Goal: Information Seeking & Learning: Learn about a topic

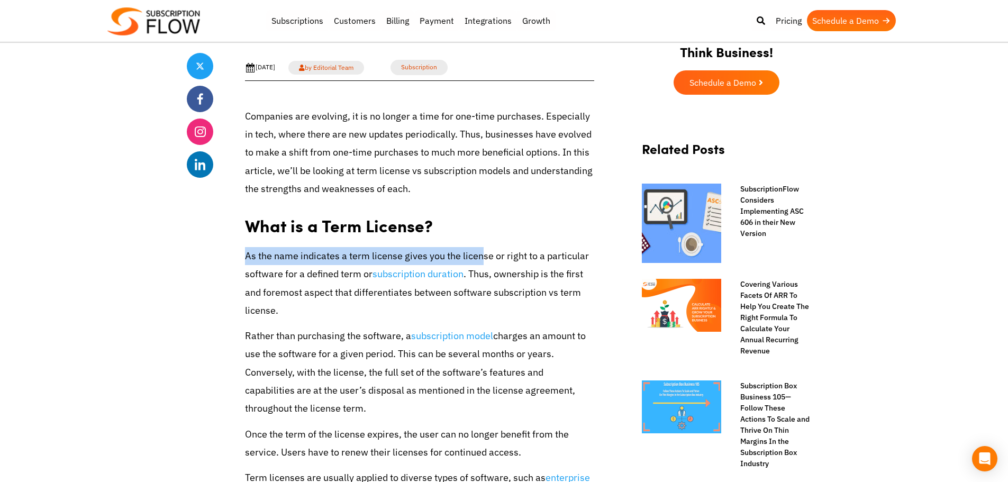
click at [482, 257] on p "As the name indicates a term license gives you the license or right to a partic…" at bounding box center [419, 283] width 349 height 73
drag, startPoint x: 381, startPoint y: 260, endPoint x: 555, endPoint y: 260, distance: 174.1
click at [555, 260] on p "As the name indicates a term license gives you the license or right to a partic…" at bounding box center [419, 283] width 349 height 73
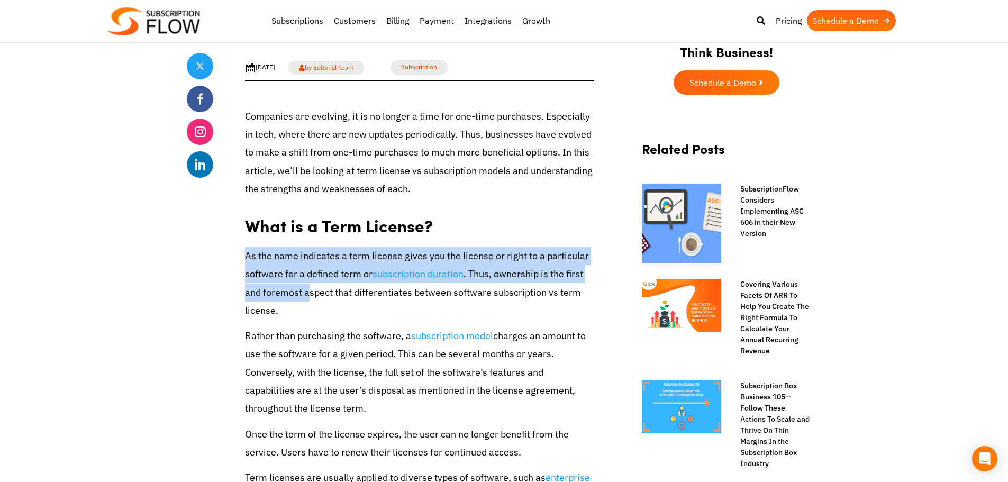
drag, startPoint x: 245, startPoint y: 256, endPoint x: 325, endPoint y: 297, distance: 91.1
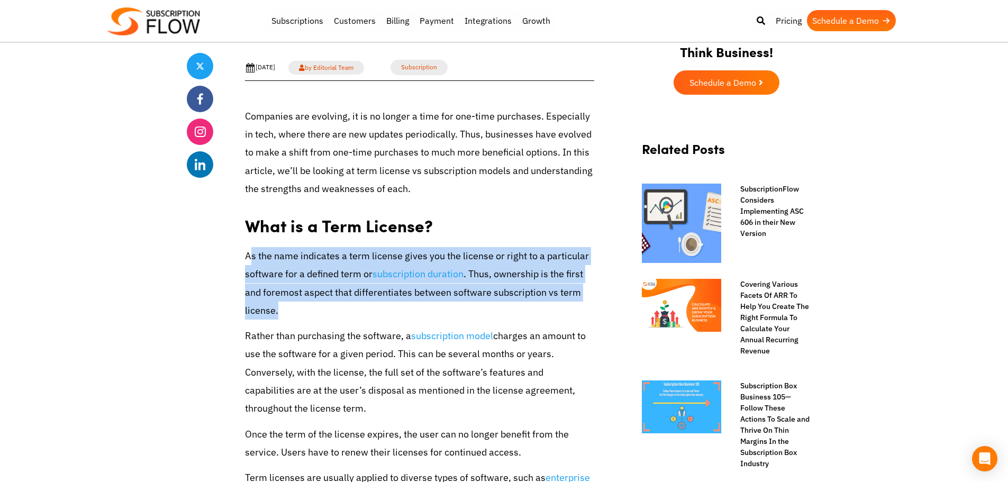
drag, startPoint x: 359, startPoint y: 313, endPoint x: 247, endPoint y: 258, distance: 124.7
click at [247, 258] on p "As the name indicates a term license gives you the license or right to a partic…" at bounding box center [419, 283] width 349 height 73
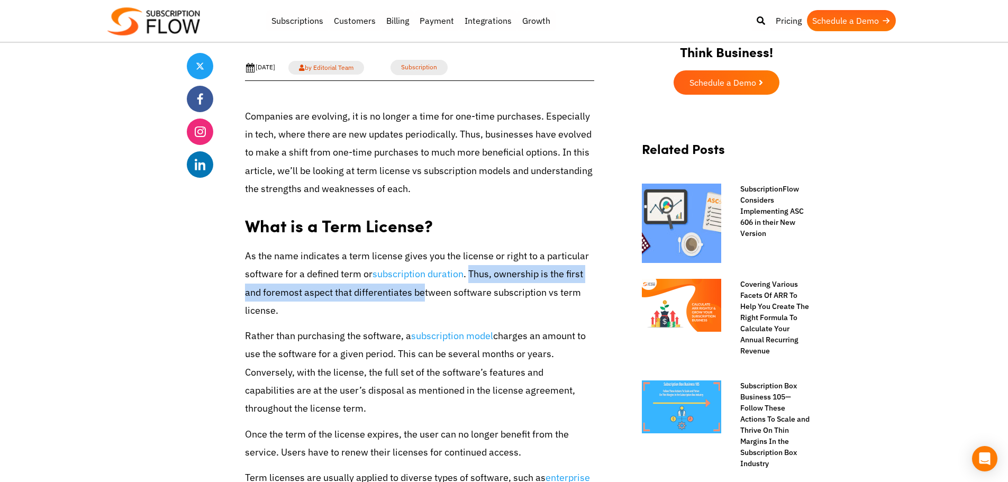
drag, startPoint x: 467, startPoint y: 273, endPoint x: 408, endPoint y: 300, distance: 64.9
click at [408, 300] on p "As the name indicates a term license gives you the license or right to a partic…" at bounding box center [419, 283] width 349 height 73
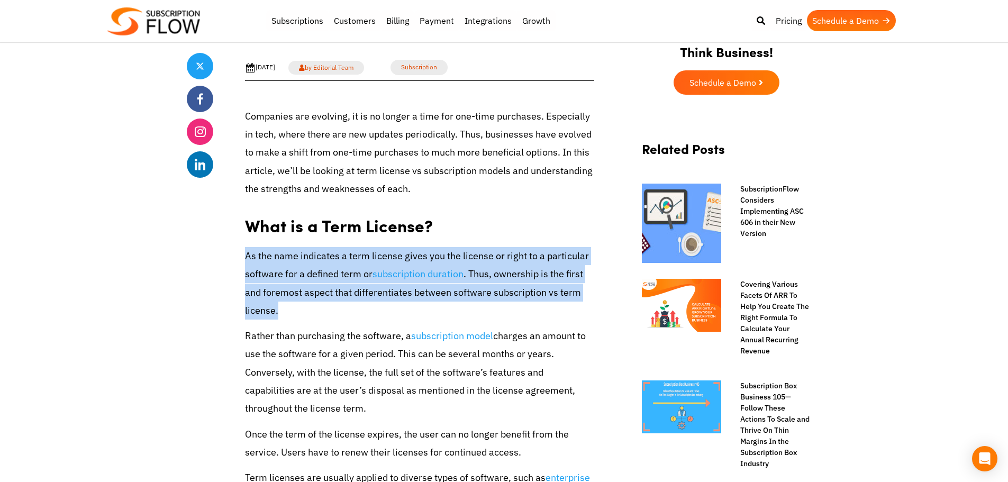
drag, startPoint x: 329, startPoint y: 314, endPoint x: 237, endPoint y: 266, distance: 103.9
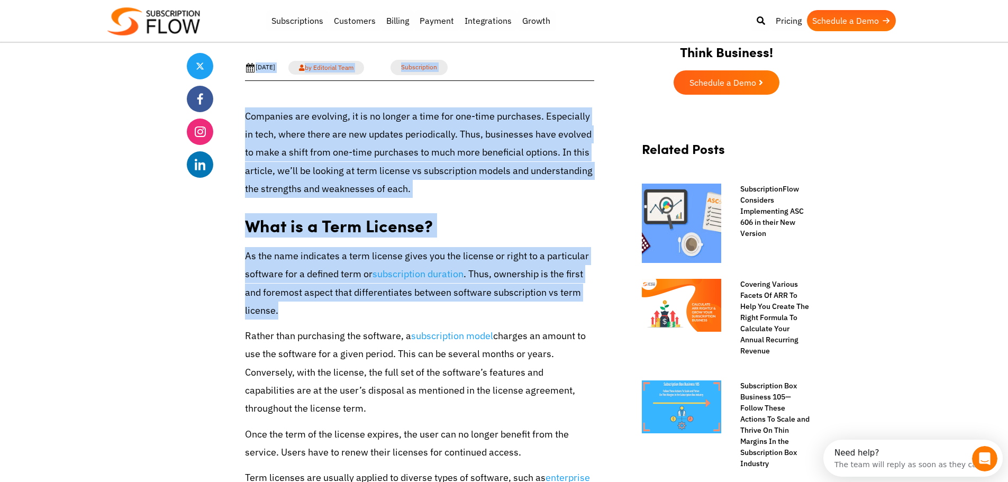
drag, startPoint x: 298, startPoint y: 309, endPoint x: 211, endPoint y: 261, distance: 99.7
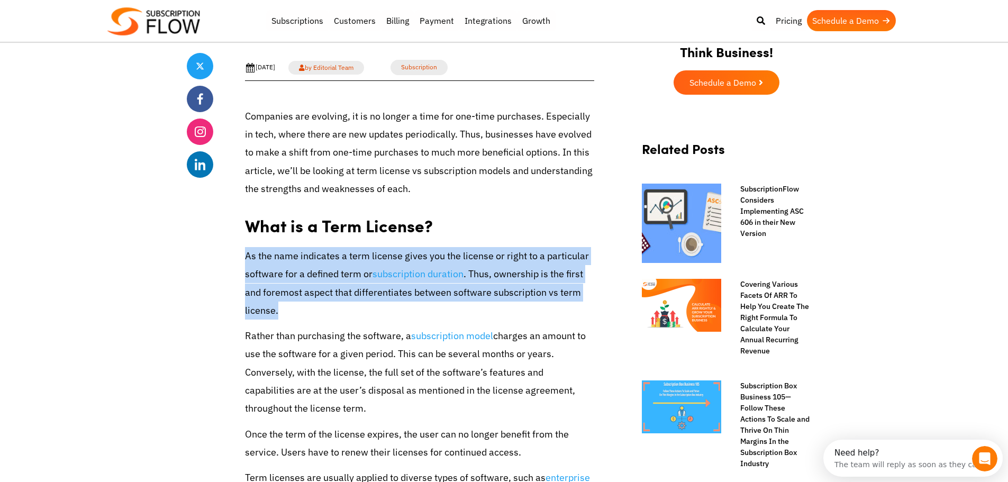
drag, startPoint x: 245, startPoint y: 256, endPoint x: 325, endPoint y: 310, distance: 97.2
click at [325, 310] on p "As the name indicates a term license gives you the license or right to a partic…" at bounding box center [419, 283] width 349 height 73
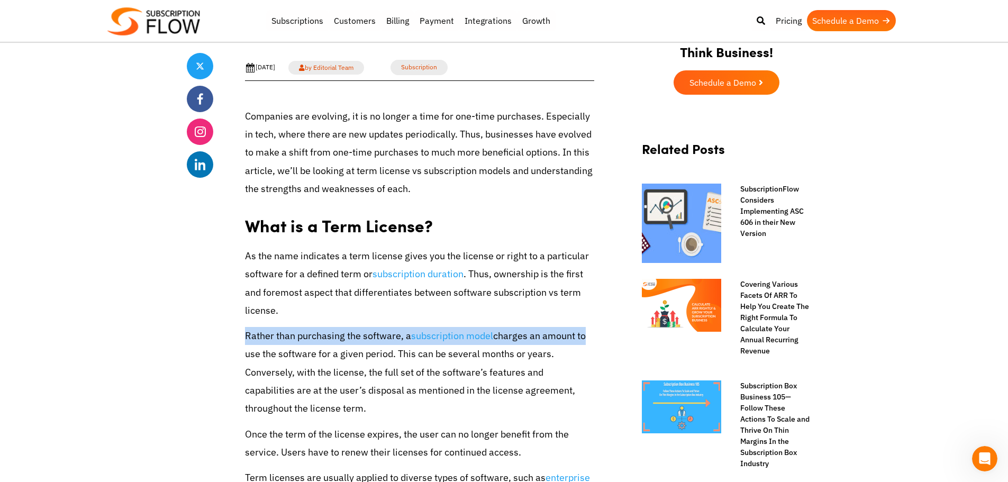
drag, startPoint x: 243, startPoint y: 339, endPoint x: 582, endPoint y: 340, distance: 339.2
click at [582, 340] on p "Rather than purchasing the software, a subscription model charges an amount to …" at bounding box center [419, 372] width 349 height 90
drag, startPoint x: 390, startPoint y: 416, endPoint x: 251, endPoint y: 337, distance: 160.0
click at [251, 340] on p "Rather than purchasing the software, a subscription model charges an amount to …" at bounding box center [419, 372] width 349 height 90
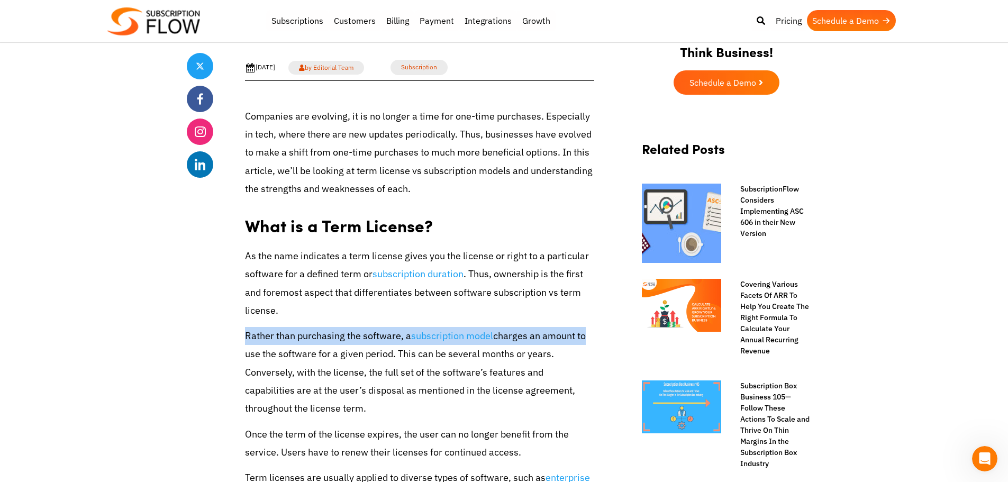
click at [249, 336] on p "Rather than purchasing the software, a subscription model charges an amount to …" at bounding box center [419, 372] width 349 height 90
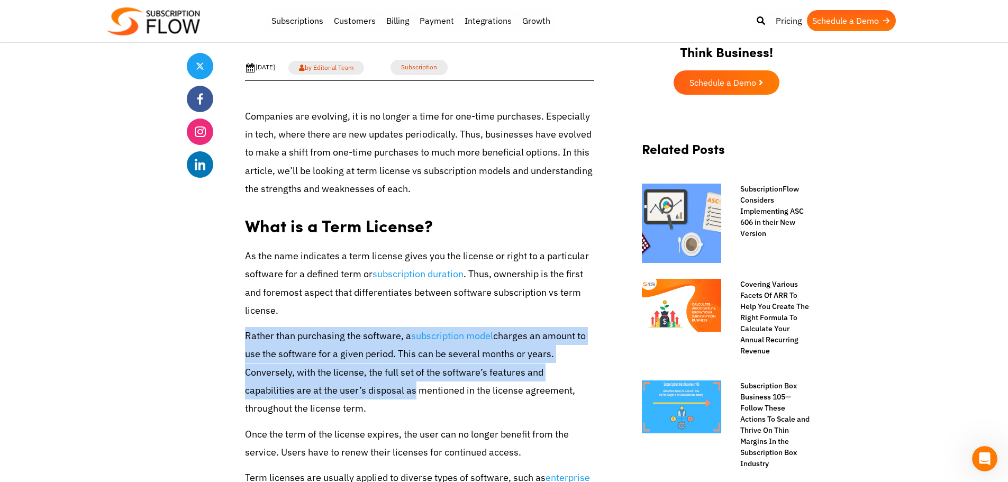
drag, startPoint x: 242, startPoint y: 334, endPoint x: 361, endPoint y: 395, distance: 134.0
click at [361, 395] on p "Rather than purchasing the software, a subscription model charges an amount to …" at bounding box center [419, 372] width 349 height 90
drag, startPoint x: 238, startPoint y: 373, endPoint x: 357, endPoint y: 410, distance: 124.0
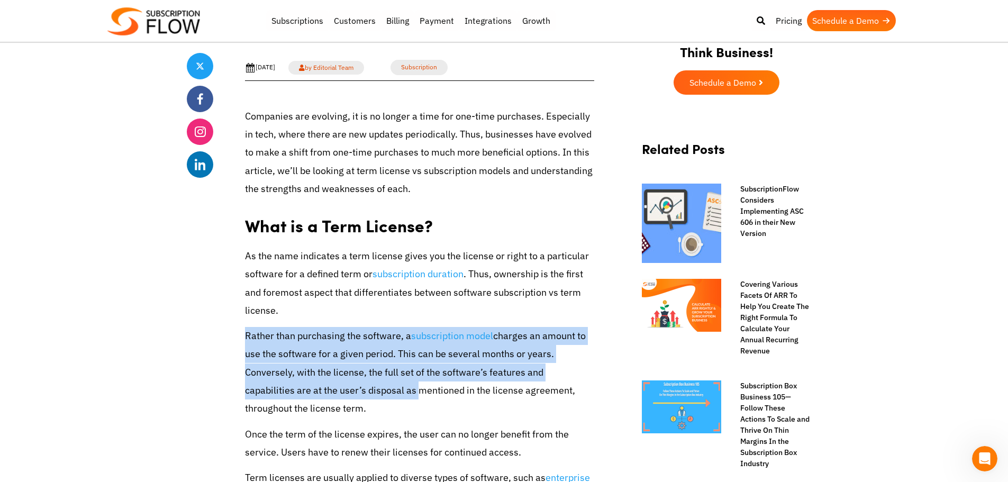
click at [356, 410] on p "Rather than purchasing the software, a subscription model charges an amount to …" at bounding box center [419, 372] width 349 height 90
click at [375, 369] on p "Rather than purchasing the software, a subscription model charges an amount to …" at bounding box center [419, 372] width 349 height 90
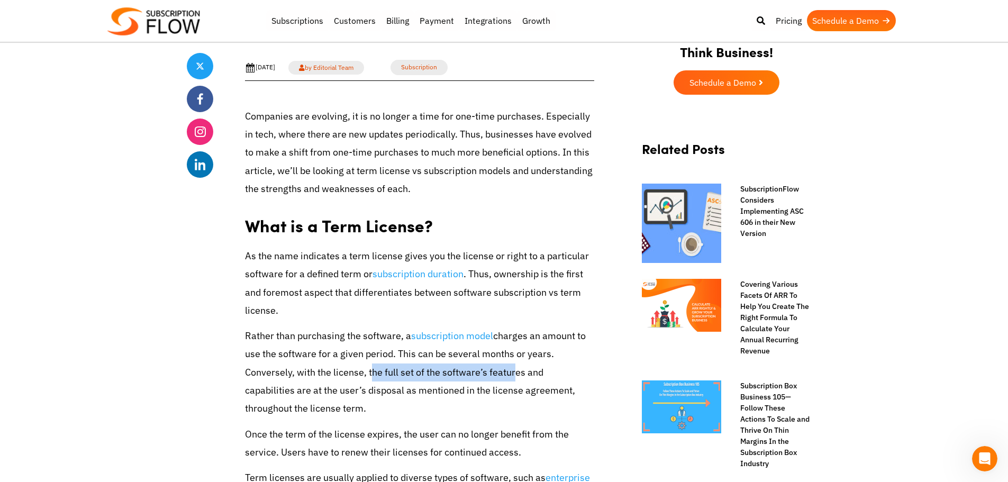
drag, startPoint x: 367, startPoint y: 371, endPoint x: 530, endPoint y: 374, distance: 163.0
click at [530, 374] on p "Rather than purchasing the software, a subscription model charges an amount to …" at bounding box center [419, 372] width 349 height 90
click at [531, 374] on p "Rather than purchasing the software, a subscription model charges an amount to …" at bounding box center [419, 372] width 349 height 90
drag, startPoint x: 327, startPoint y: 416, endPoint x: 244, endPoint y: 343, distance: 109.9
click at [250, 346] on p "Rather than purchasing the software, a subscription model charges an amount to …" at bounding box center [419, 372] width 349 height 90
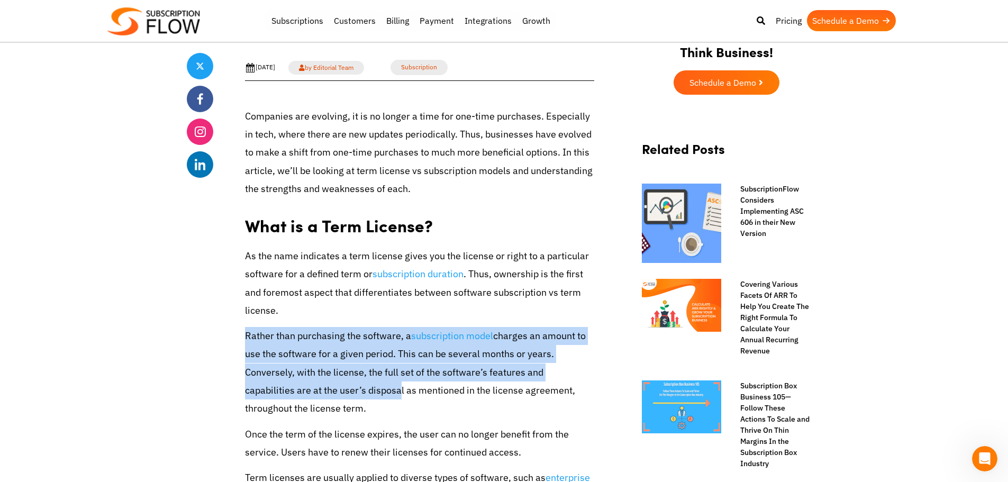
drag, startPoint x: 237, startPoint y: 329, endPoint x: 346, endPoint y: 383, distance: 121.2
click at [346, 383] on p "Rather than purchasing the software, a subscription model charges an amount to …" at bounding box center [419, 372] width 349 height 90
drag, startPoint x: 381, startPoint y: 408, endPoint x: 253, endPoint y: 344, distance: 142.5
click at [253, 345] on p "Rather than purchasing the software, a subscription model charges an amount to …" at bounding box center [419, 372] width 349 height 90
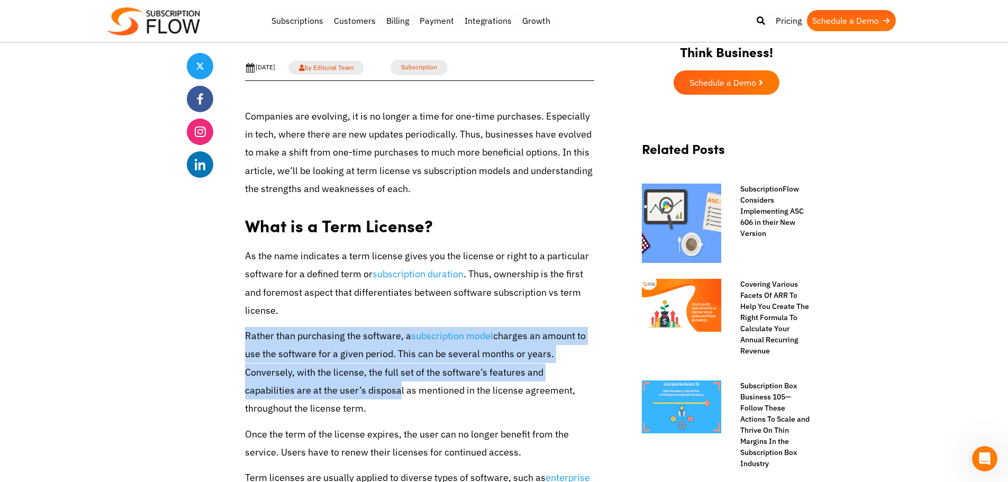
click at [253, 343] on p "Rather than purchasing the software, a subscription model charges an amount to …" at bounding box center [419, 372] width 349 height 90
drag, startPoint x: 242, startPoint y: 329, endPoint x: 334, endPoint y: 391, distance: 111.3
click at [334, 391] on p "Rather than purchasing the software, a subscription model charges an amount to …" at bounding box center [419, 372] width 349 height 90
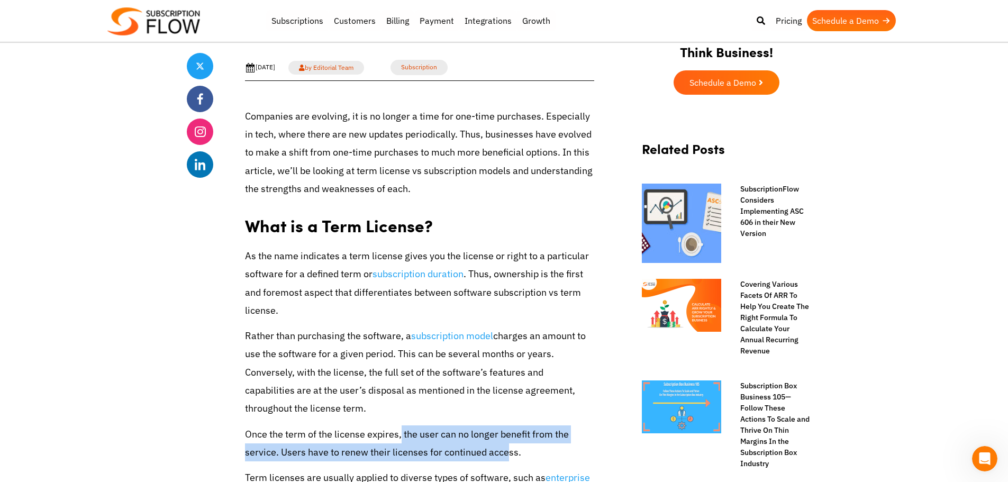
drag, startPoint x: 399, startPoint y: 435, endPoint x: 508, endPoint y: 454, distance: 110.6
click at [509, 454] on p "Once the term of the license expires, the user can no longer benefit from the s…" at bounding box center [419, 443] width 349 height 36
click at [508, 454] on p "Once the term of the license expires, the user can no longer benefit from the s…" at bounding box center [419, 443] width 349 height 36
drag, startPoint x: 548, startPoint y: 452, endPoint x: 234, endPoint y: 422, distance: 315.3
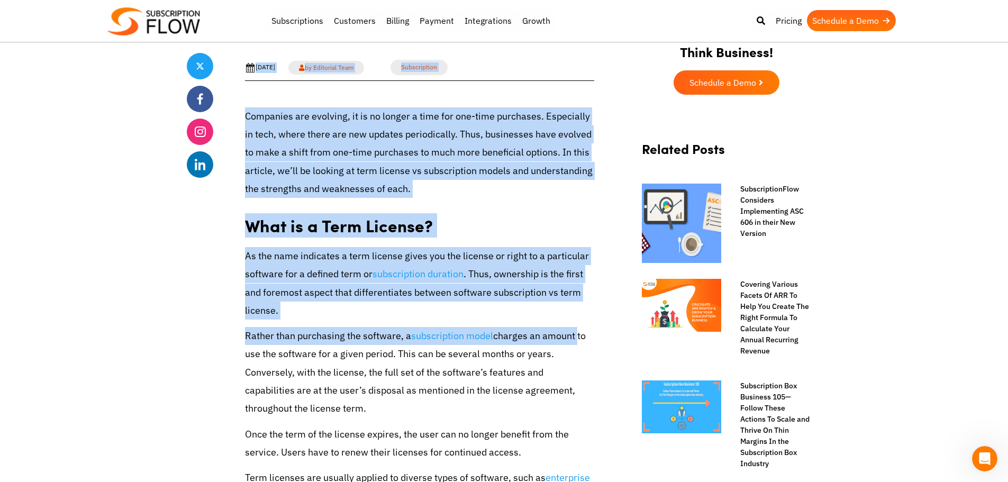
drag, startPoint x: 231, startPoint y: 338, endPoint x: 575, endPoint y: 343, distance: 343.5
click at [543, 333] on p "Rather than purchasing the software, a subscription model charges an amount to …" at bounding box center [419, 372] width 349 height 90
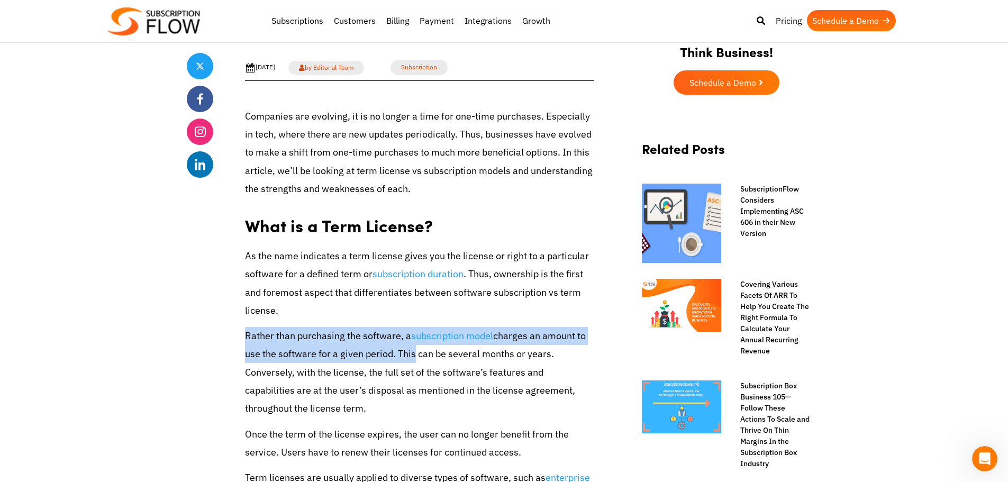
drag, startPoint x: 240, startPoint y: 337, endPoint x: 416, endPoint y: 358, distance: 177.0
click at [416, 358] on p "Rather than purchasing the software, a subscription model charges an amount to …" at bounding box center [419, 372] width 349 height 90
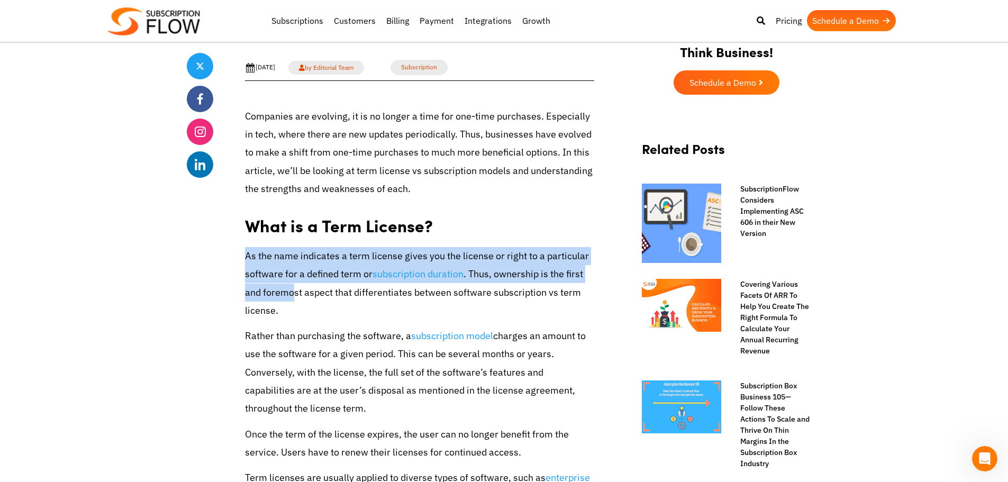
drag, startPoint x: 240, startPoint y: 255, endPoint x: 301, endPoint y: 297, distance: 74.1
drag, startPoint x: 301, startPoint y: 297, endPoint x: 270, endPoint y: 273, distance: 39.5
click at [301, 298] on p "As the name indicates a term license gives you the license or right to a partic…" at bounding box center [419, 283] width 349 height 73
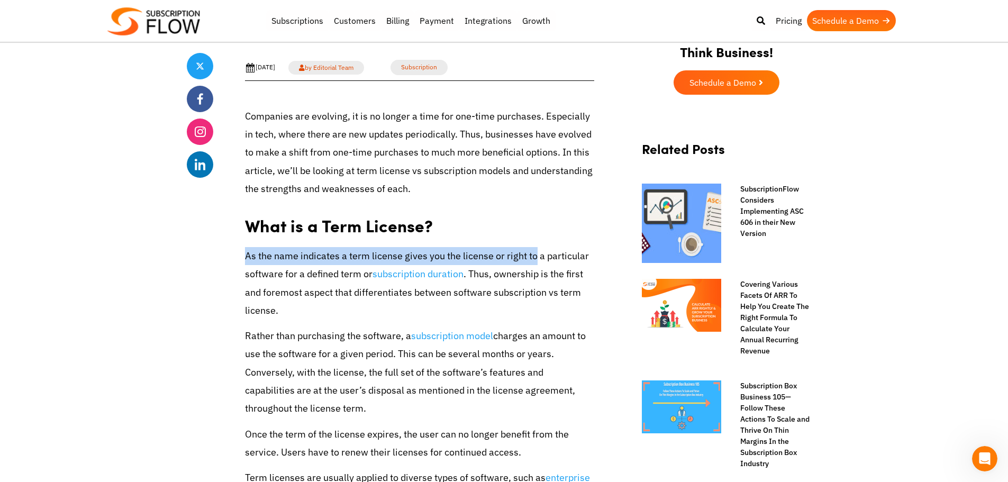
drag, startPoint x: 243, startPoint y: 259, endPoint x: 534, endPoint y: 262, distance: 290.6
click at [534, 262] on p "As the name indicates a term license gives you the license or right to a partic…" at bounding box center [419, 283] width 349 height 73
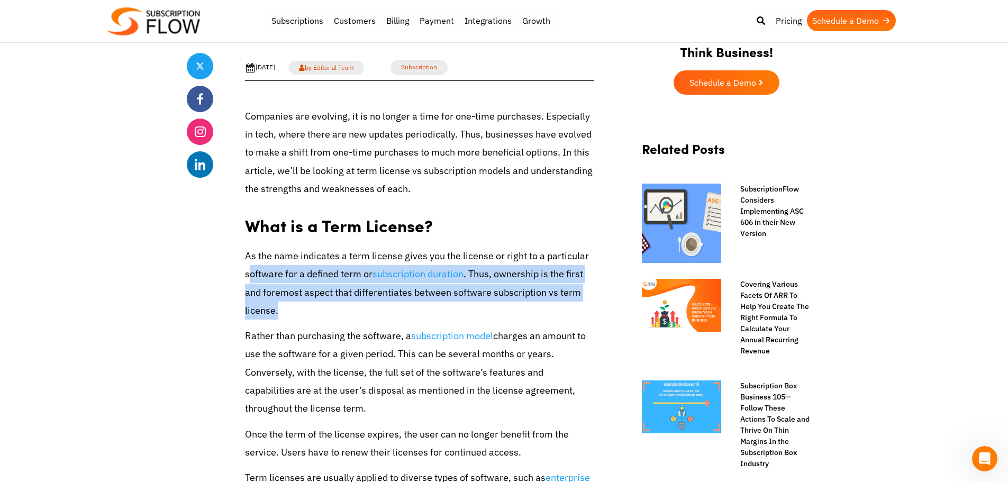
drag, startPoint x: 248, startPoint y: 278, endPoint x: 363, endPoint y: 312, distance: 119.9
click at [363, 312] on p "As the name indicates a term license gives you the license or right to a partic…" at bounding box center [419, 283] width 349 height 73
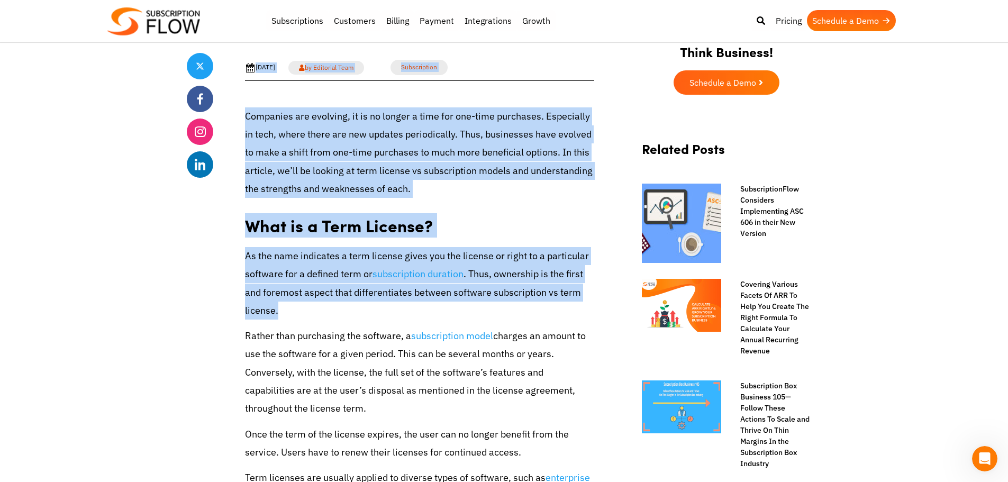
drag, startPoint x: 226, startPoint y: 251, endPoint x: 334, endPoint y: 307, distance: 121.9
click at [334, 307] on p "As the name indicates a term license gives you the license or right to a partic…" at bounding box center [419, 283] width 349 height 73
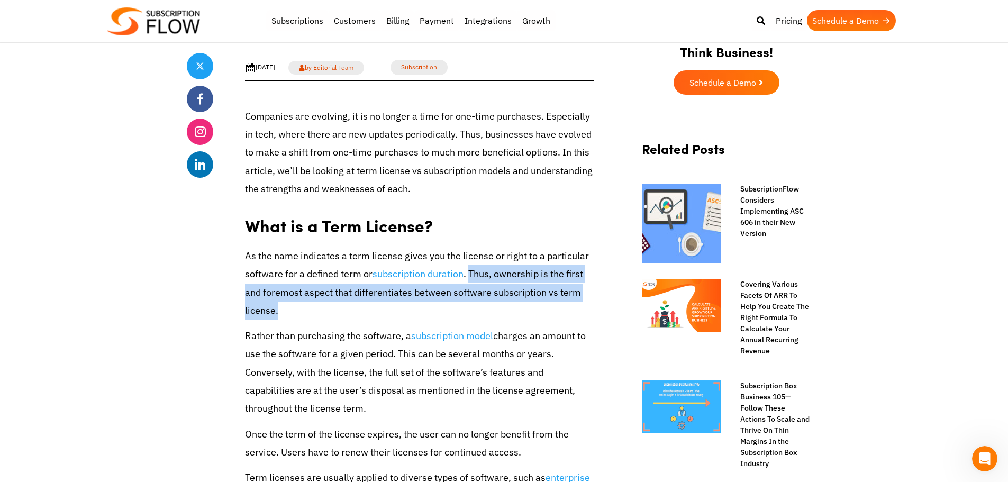
drag, startPoint x: 465, startPoint y: 274, endPoint x: 425, endPoint y: 310, distance: 53.9
click at [425, 310] on p "As the name indicates a term license gives you the license or right to a partic…" at bounding box center [419, 283] width 349 height 73
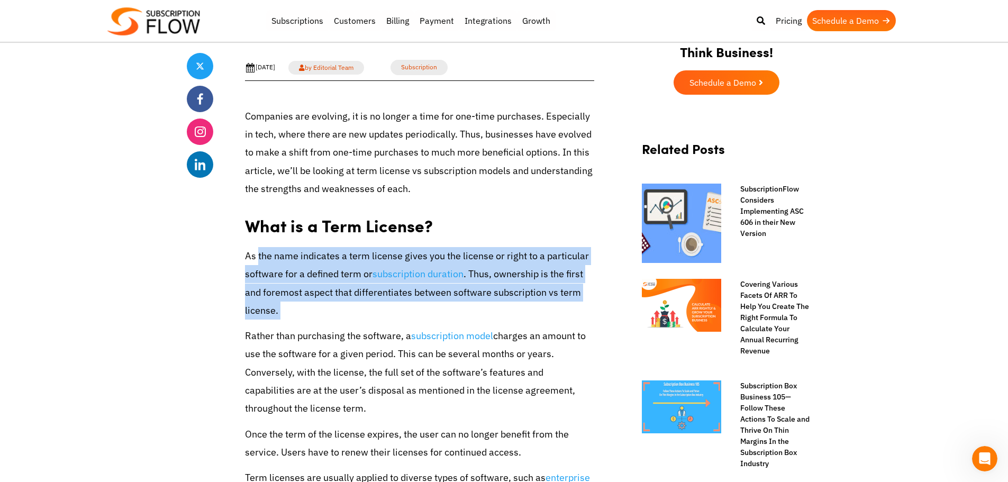
drag, startPoint x: 425, startPoint y: 310, endPoint x: 248, endPoint y: 261, distance: 183.9
click at [253, 264] on p "As the name indicates a term license gives you the license or right to a partic…" at bounding box center [419, 283] width 349 height 73
click at [248, 261] on p "As the name indicates a term license gives you the license or right to a partic…" at bounding box center [419, 283] width 349 height 73
drag, startPoint x: 270, startPoint y: 282, endPoint x: 314, endPoint y: 314, distance: 54.9
click at [314, 314] on p "As the name indicates a term license gives you the license or right to a partic…" at bounding box center [419, 283] width 349 height 73
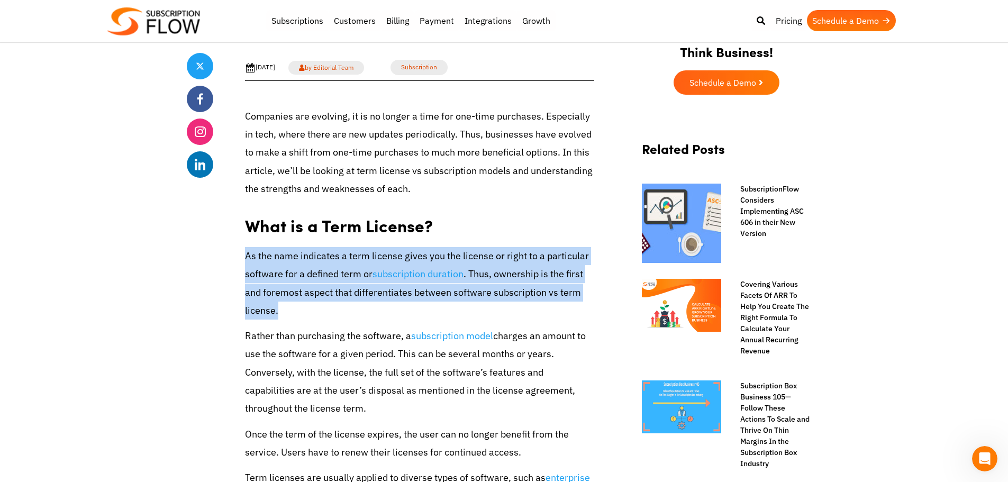
click at [314, 314] on p "As the name indicates a term license gives you the license or right to a partic…" at bounding box center [419, 283] width 349 height 73
drag, startPoint x: 248, startPoint y: 338, endPoint x: 338, endPoint y: 402, distance: 110.1
click at [338, 402] on p "Rather than purchasing the software, a subscription model charges an amount to …" at bounding box center [419, 372] width 349 height 90
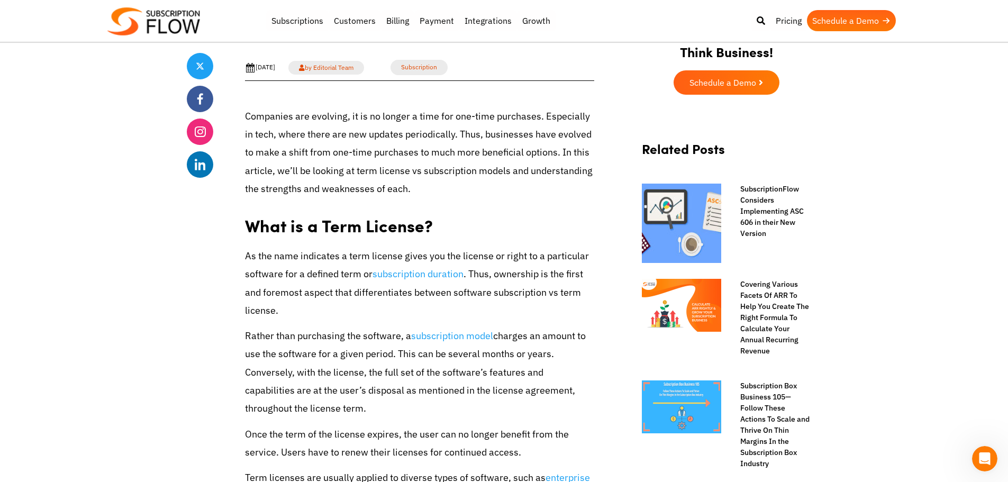
scroll to position [529, 0]
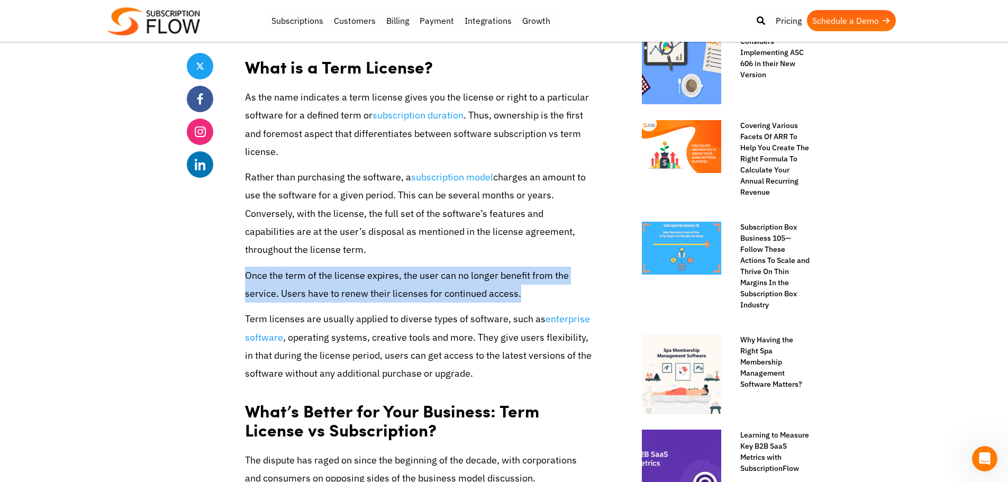
drag, startPoint x: 257, startPoint y: 275, endPoint x: 540, endPoint y: 292, distance: 283.1
click at [540, 292] on p "Once the term of the license expires, the user can no longer benefit from the s…" at bounding box center [419, 285] width 349 height 36
drag
click at [255, 271] on p "Once the term of the license expires, the user can no longer benefit from the s…" at bounding box center [419, 285] width 349 height 36
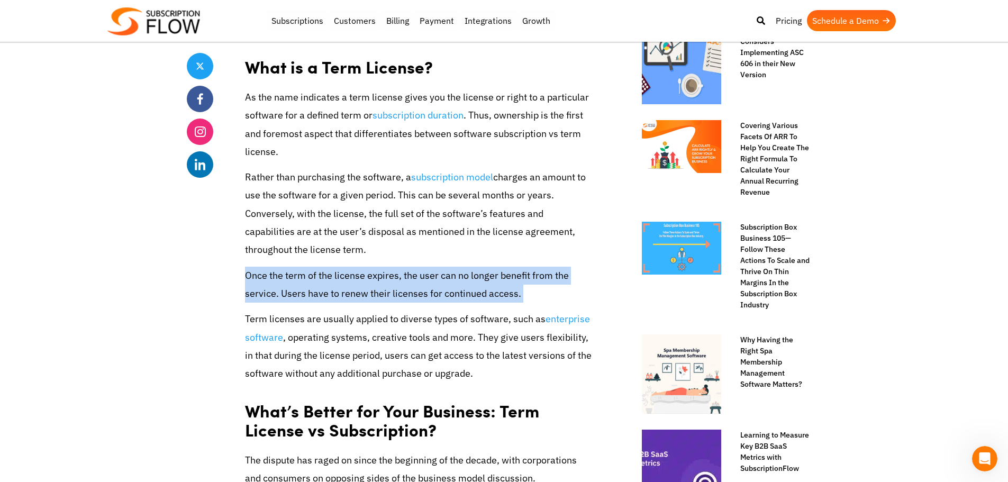
click at [254, 271] on p "Once the term of the license expires, the user can no longer benefit from the s…" at bounding box center [419, 285] width 349 height 36
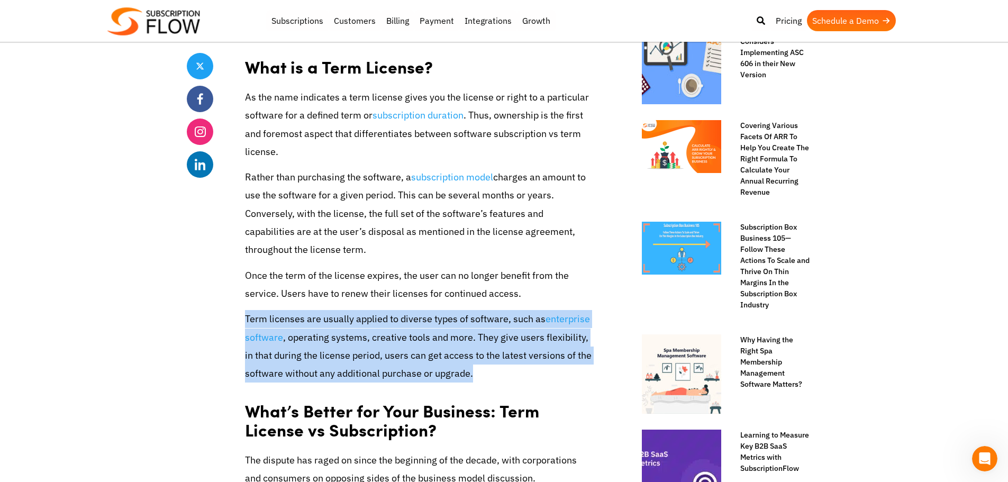
click at [469, 368] on p "Term licenses are usually applied to diverse types of software, such as enterpr…" at bounding box center [419, 346] width 349 height 73
click at [269, 314] on p "Term licenses are usually applied to diverse types of software, such as enterpr…" at bounding box center [419, 346] width 349 height 73
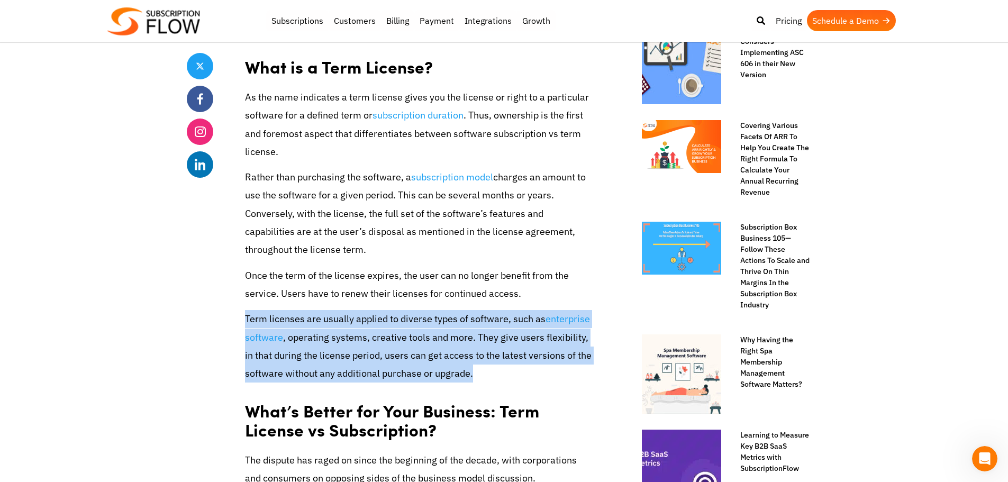
click at [483, 378] on p "Term licenses are usually applied to diverse types of software, such as enterpr…" at bounding box center [419, 346] width 349 height 73
click at [260, 323] on p "Term licenses are usually applied to diverse types of software, such as enterpr…" at bounding box center [419, 346] width 349 height 73
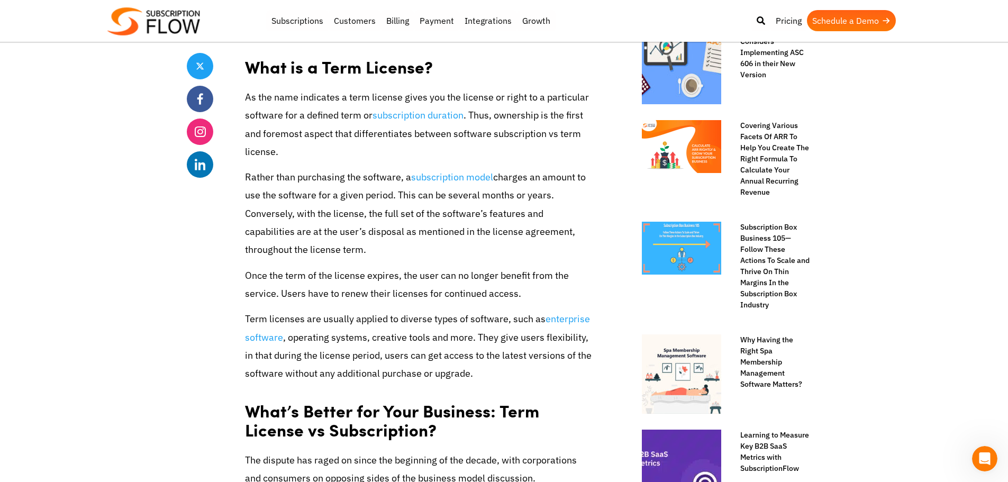
click at [256, 322] on p "Term licenses are usually applied to diverse types of software, such as enterpr…" at bounding box center [419, 346] width 349 height 73
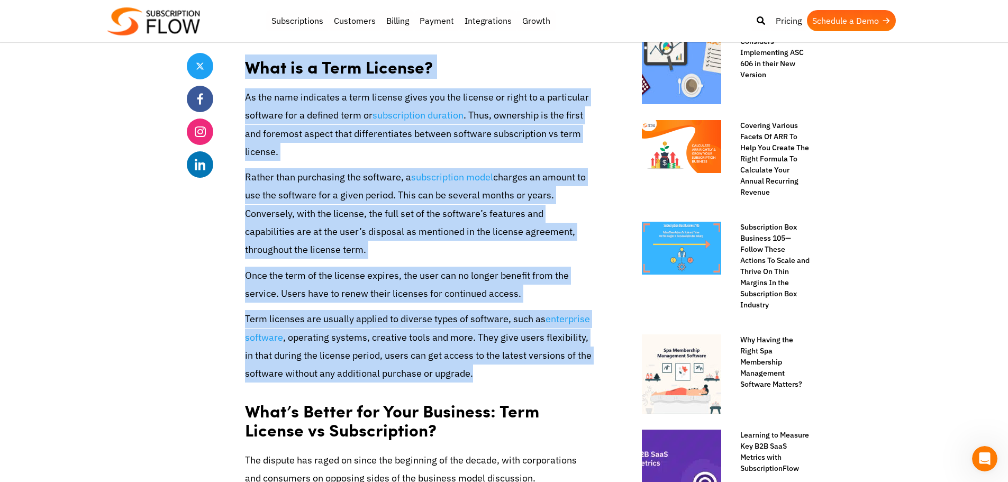
click at [495, 378] on p "Term licenses are usually applied to diverse types of software, such as enterpr…" at bounding box center [419, 346] width 349 height 73
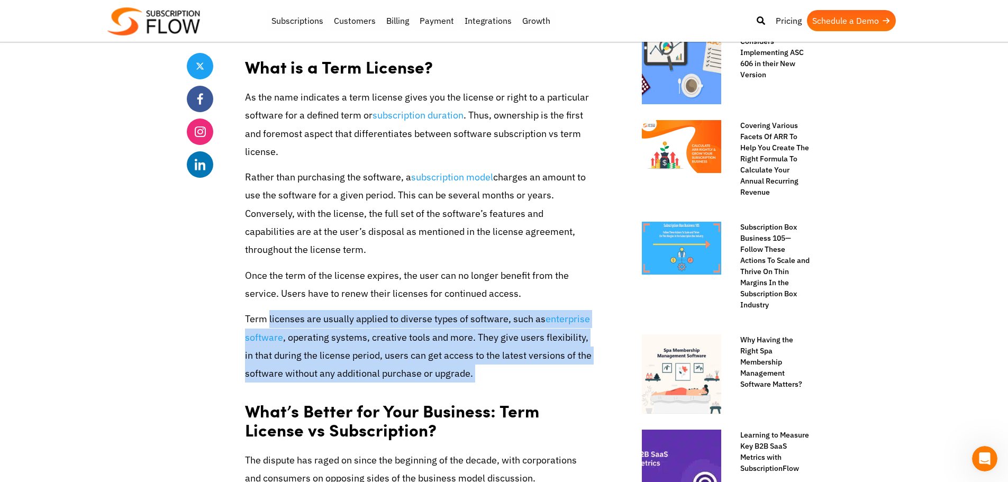
click at [250, 322] on p "Term licenses are usually applied to diverse types of software, such as enterpr…" at bounding box center [419, 346] width 349 height 73
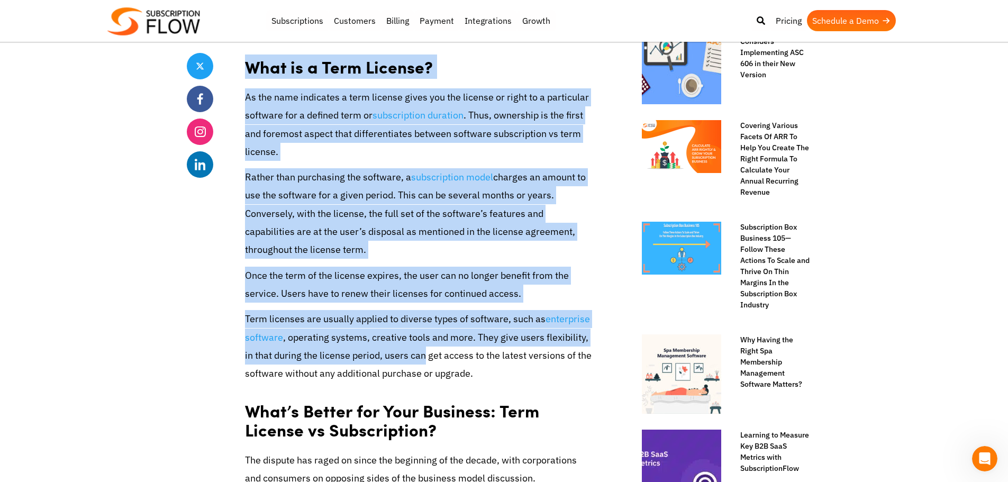
click at [468, 361] on p "Term licenses are usually applied to diverse types of software, such as enterpr…" at bounding box center [419, 346] width 349 height 73
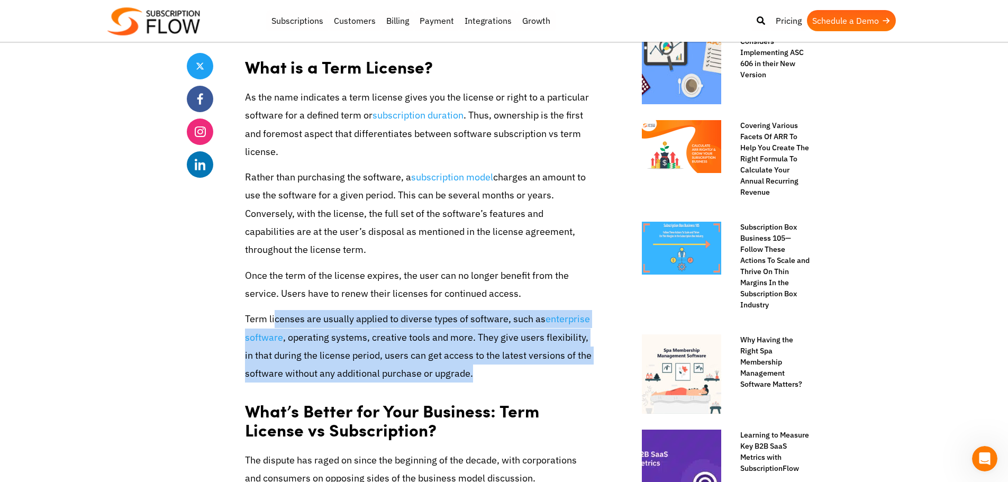
click at [272, 321] on p "Term licenses are usually applied to diverse types of software, such as enterpr…" at bounding box center [419, 346] width 349 height 73
click at [270, 321] on p "Term licenses are usually applied to diverse types of software, such as enterpr…" at bounding box center [419, 346] width 349 height 73
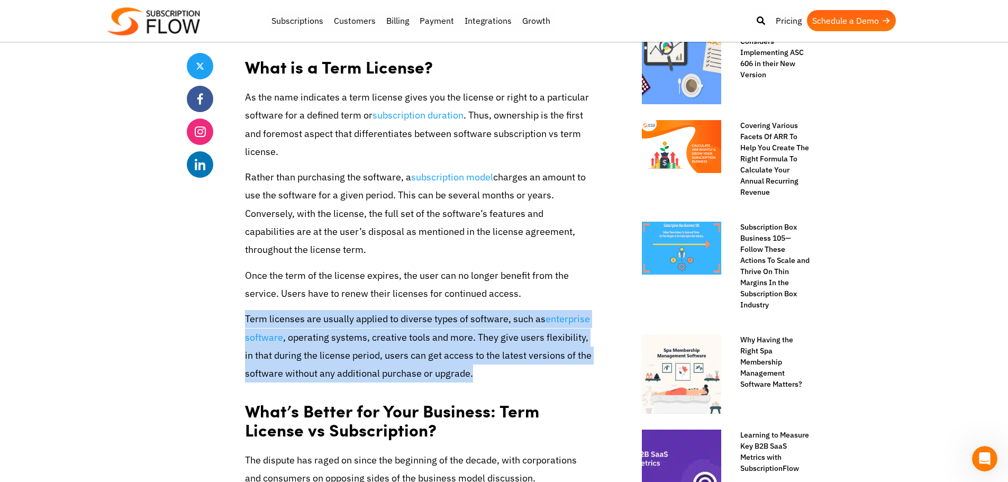
click at [497, 374] on p "Term licenses are usually applied to diverse types of software, such as enterpr…" at bounding box center [419, 346] width 349 height 73
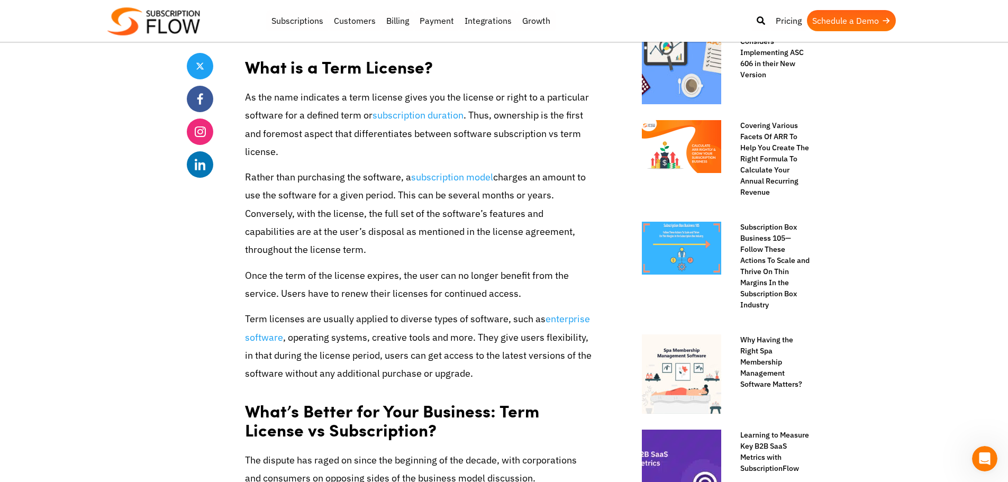
scroll to position [635, 0]
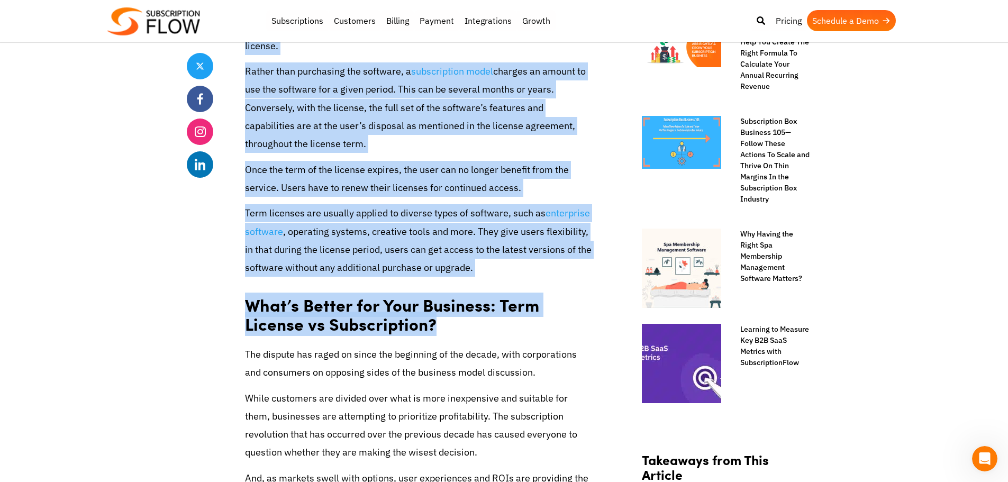
click at [467, 329] on h2 "What’s Better for Your Business: Term License vs Subscription?" at bounding box center [419, 311] width 349 height 53
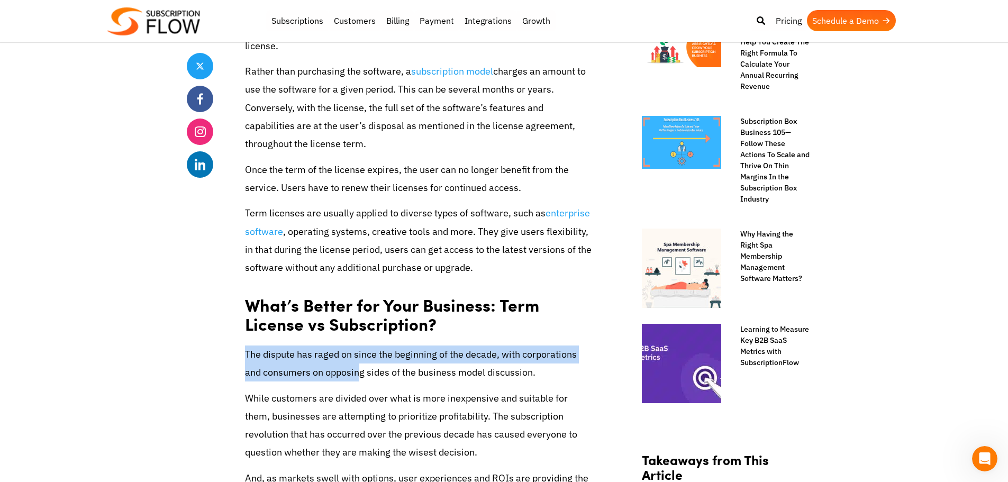
click at [369, 371] on p "The dispute has raged on since the beginning of the decade, with corporations a…" at bounding box center [419, 364] width 349 height 36
click at [496, 372] on p "The dispute has raged on since the beginning of the decade, with corporations a…" at bounding box center [419, 364] width 349 height 36
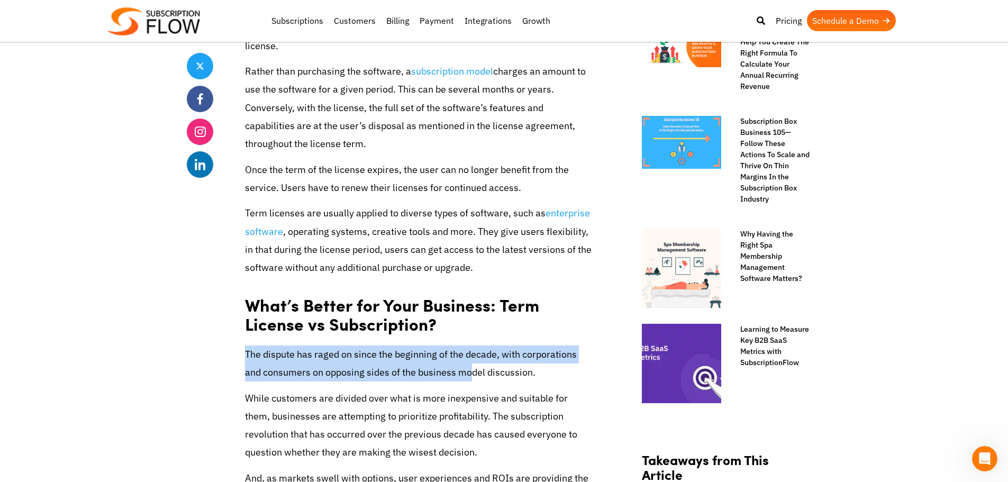
click at [464, 377] on p "The dispute has raged on since the beginning of the decade, with corporations a…" at bounding box center [419, 364] width 349 height 36
click at [470, 376] on p "The dispute has raged on since the beginning of the decade, with corporations a…" at bounding box center [419, 364] width 349 height 36
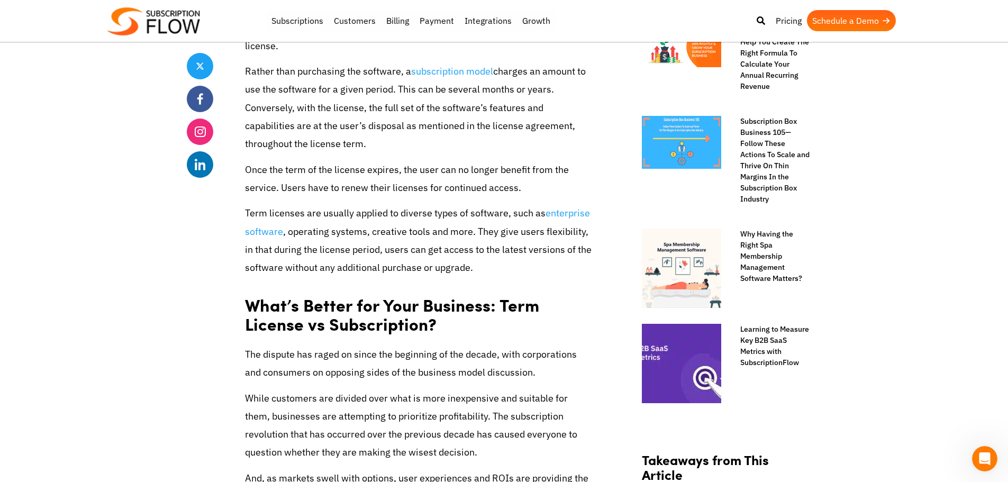
scroll to position [741, 0]
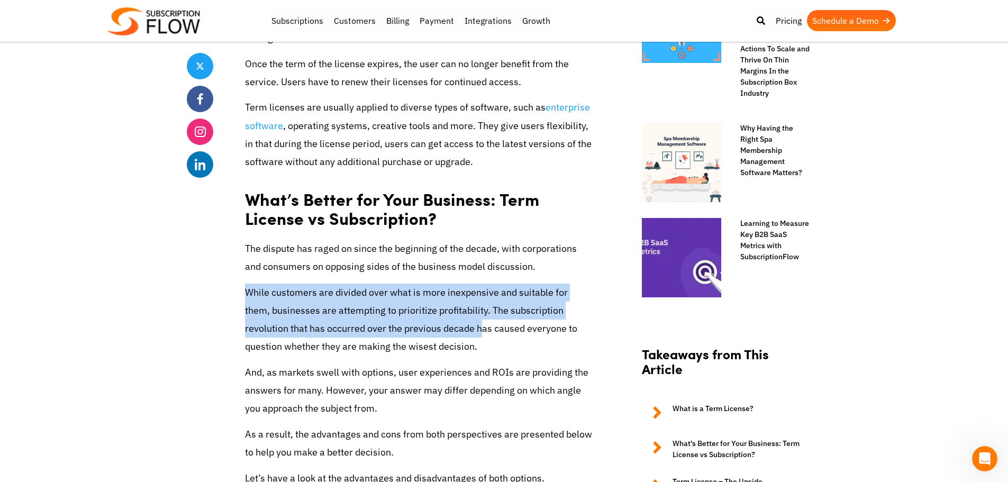
click at [423, 332] on p "While customers are divided over what is more inexpensive and suitable for them…" at bounding box center [419, 320] width 349 height 73
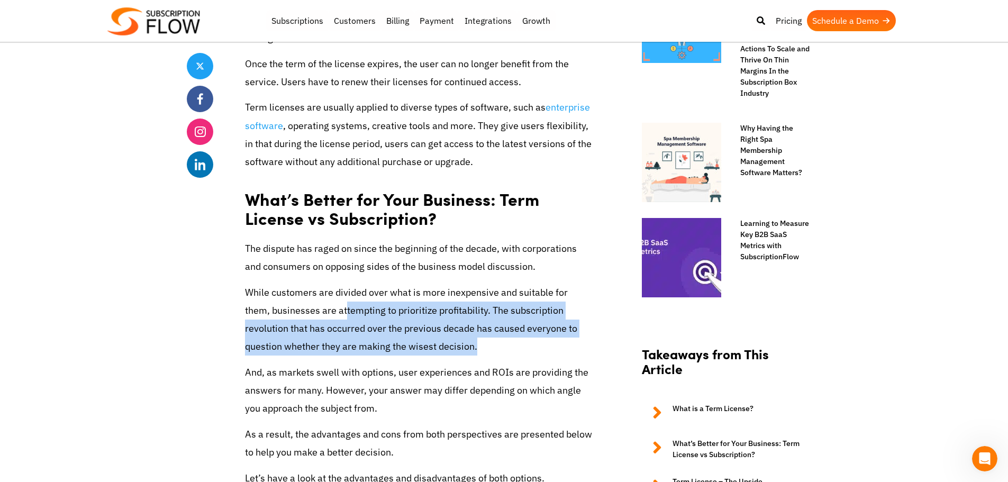
click at [316, 309] on p "While customers are divided over what is more inexpensive and suitable for them…" at bounding box center [419, 320] width 349 height 73
click at [314, 308] on p "While customers are divided over what is more inexpensive and suitable for them…" at bounding box center [419, 320] width 349 height 73
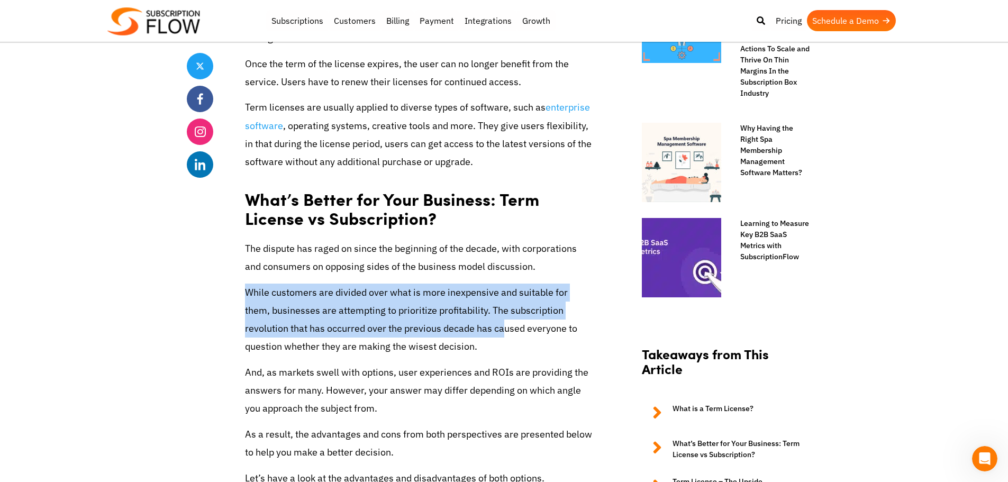
click at [439, 329] on p "While customers are divided over what is more inexpensive and suitable for them…" at bounding box center [419, 320] width 349 height 73
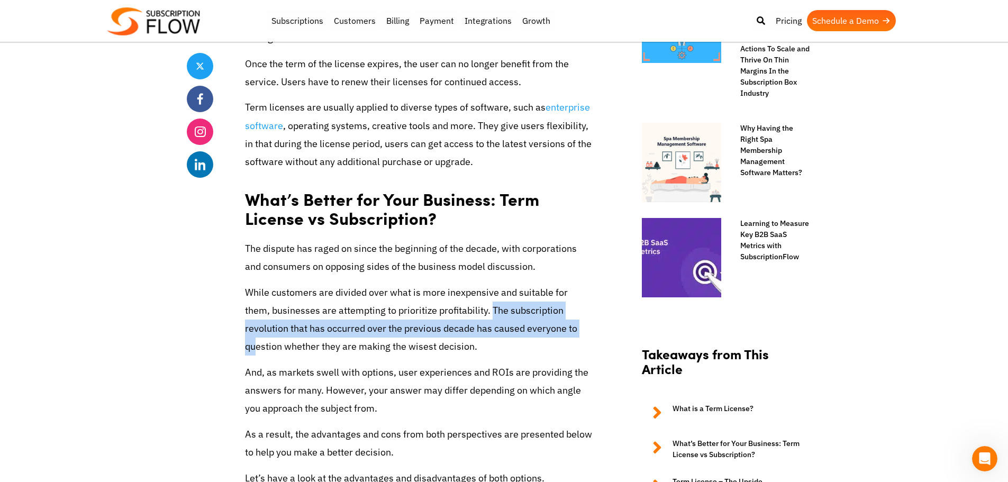
click at [526, 334] on p "While customers are divided over what is more inexpensive and suitable for them…" at bounding box center [419, 320] width 349 height 73
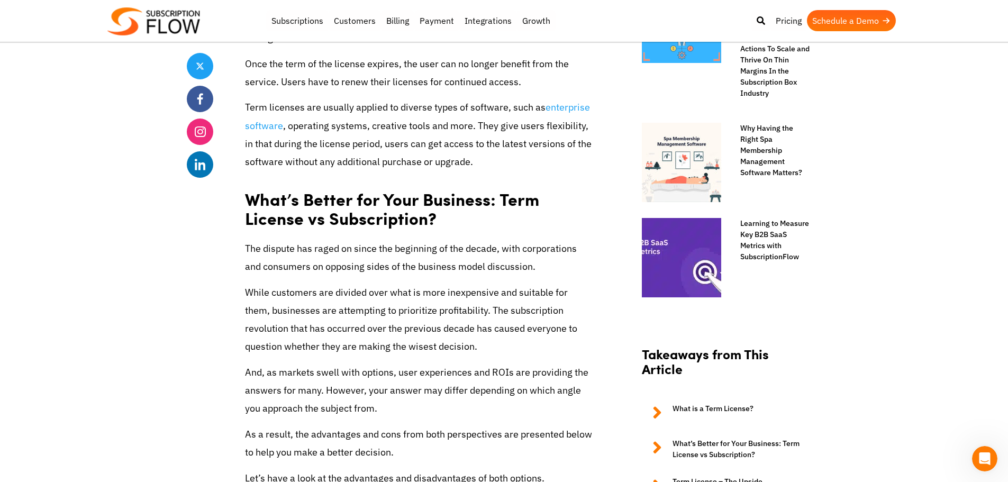
click at [440, 352] on p "While customers are divided over what is more inexpensive and suitable for them…" at bounding box center [419, 320] width 349 height 73
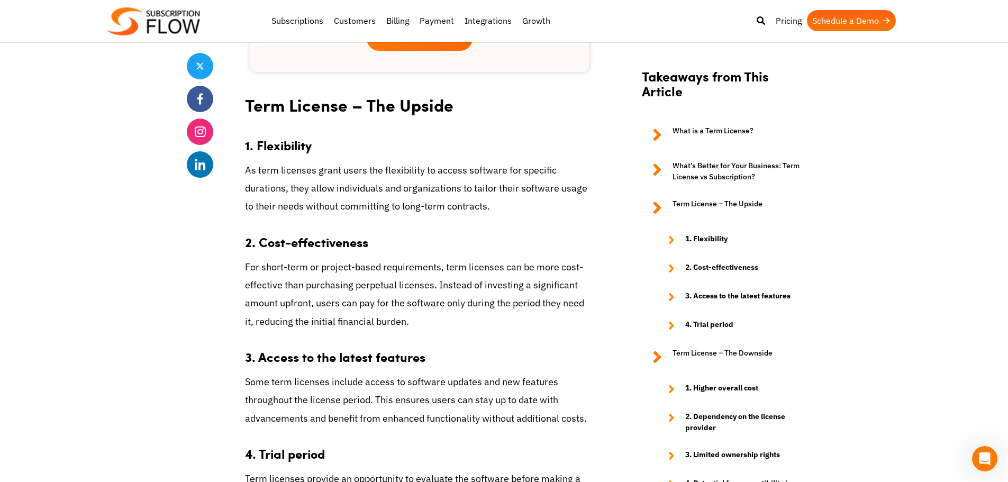
scroll to position [1588, 0]
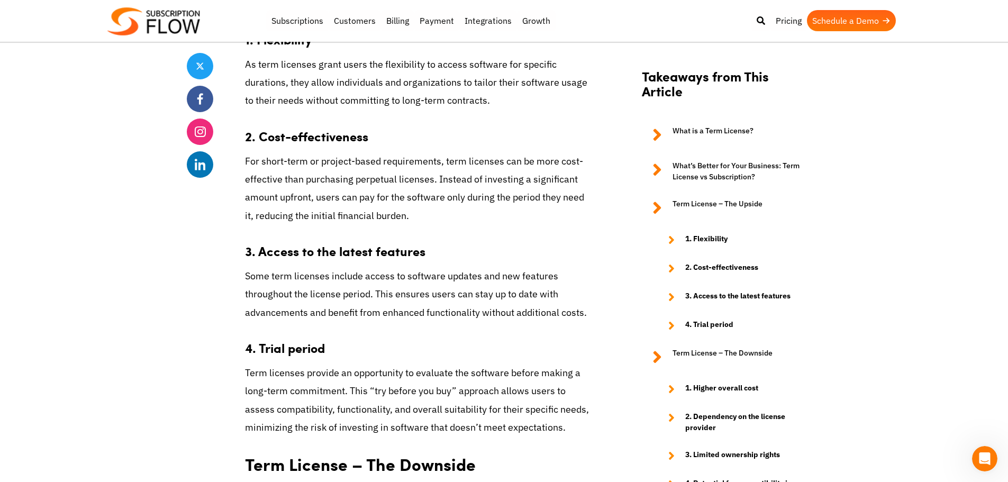
click at [149, 275] on body "Support Login Best Subscription Management and Billing Software 2023 Subscripti…" at bounding box center [504, 145] width 1008 height 3467
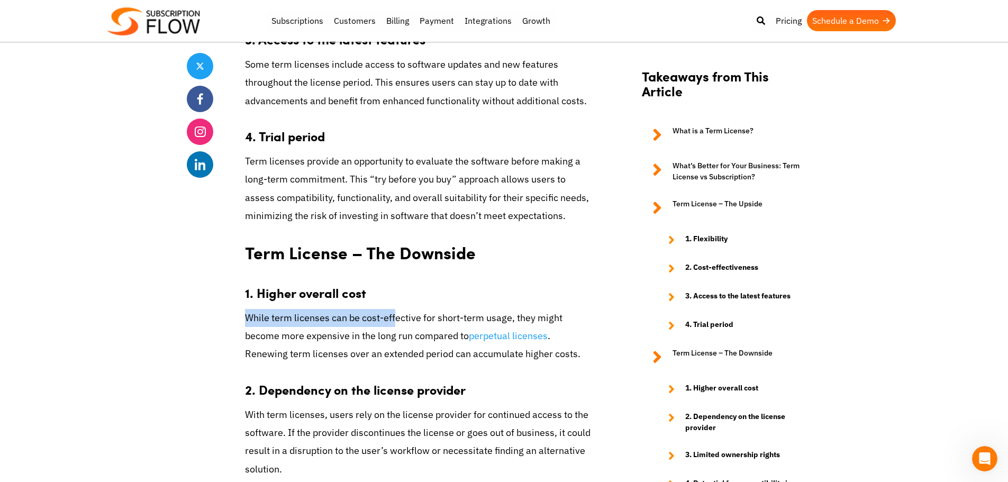
click at [392, 314] on p "While term licenses can be cost-effective for short-term usage, they might beco…" at bounding box center [419, 336] width 349 height 55
click at [523, 320] on p "While term licenses can be cost-effective for short-term usage, they might beco…" at bounding box center [419, 336] width 349 height 55
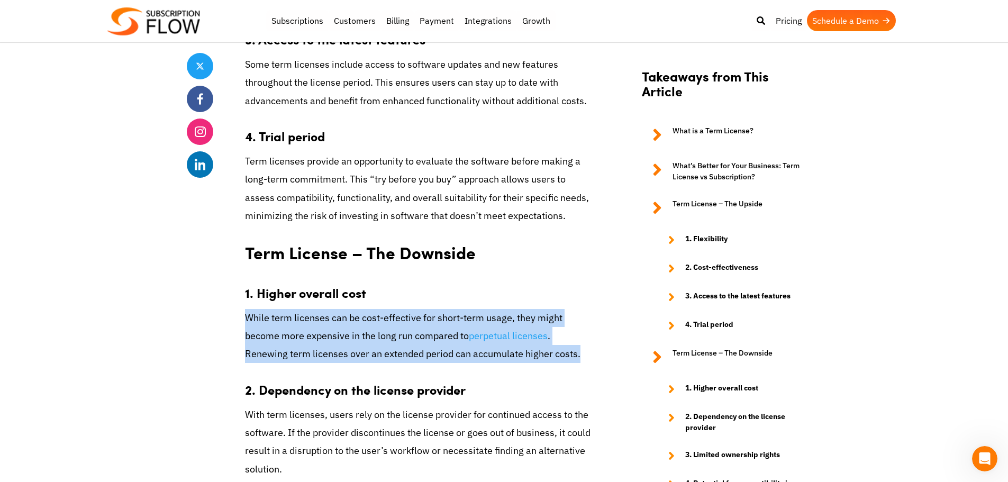
click at [522, 353] on div "Share Term License vs Subscription: An Eagle’s Eye View [DATE] by Editorial Tea…" at bounding box center [504, 51] width 635 height 3192
click at [522, 353] on p "While term licenses can be cost-effective for short-term usage, they might beco…" at bounding box center [419, 336] width 349 height 55
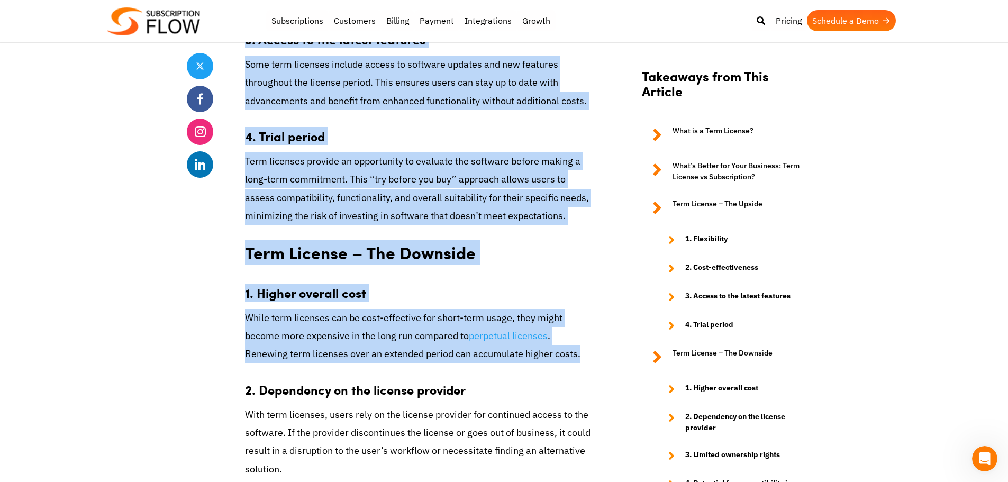
click at [219, 306] on div "Share Term License vs Subscription: An Eagle’s Eye View [DATE] by Editorial Tea…" at bounding box center [504, 51] width 635 height 3192
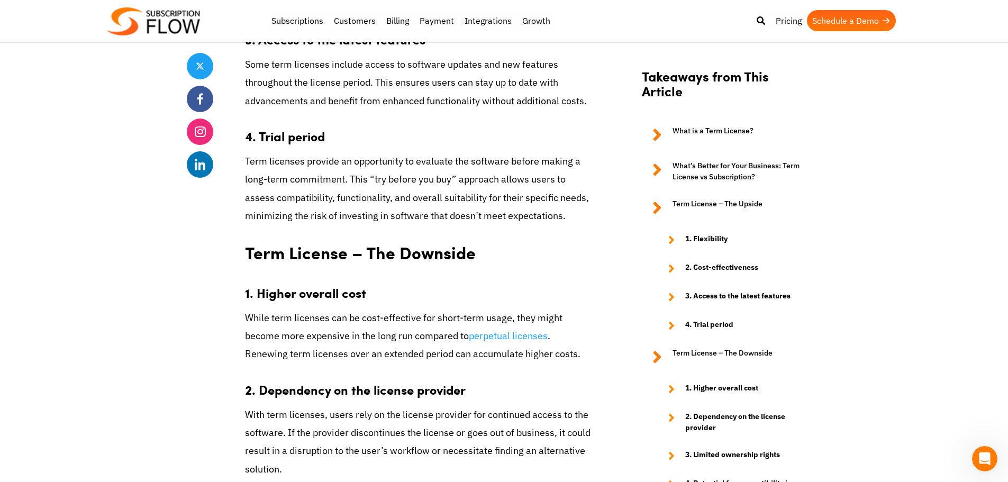
click at [219, 306] on div "Share Term License vs Subscription: An Eagle’s Eye View [DATE] by Editorial Tea…" at bounding box center [504, 51] width 635 height 3192
click at [445, 363] on p "While term licenses can be cost-effective for short-term usage, they might beco…" at bounding box center [419, 336] width 349 height 55
click at [442, 363] on p "While term licenses can be cost-effective for short-term usage, they might beco…" at bounding box center [419, 336] width 349 height 55
click at [520, 360] on p "While term licenses can be cost-effective for short-term usage, they might beco…" at bounding box center [419, 336] width 349 height 55
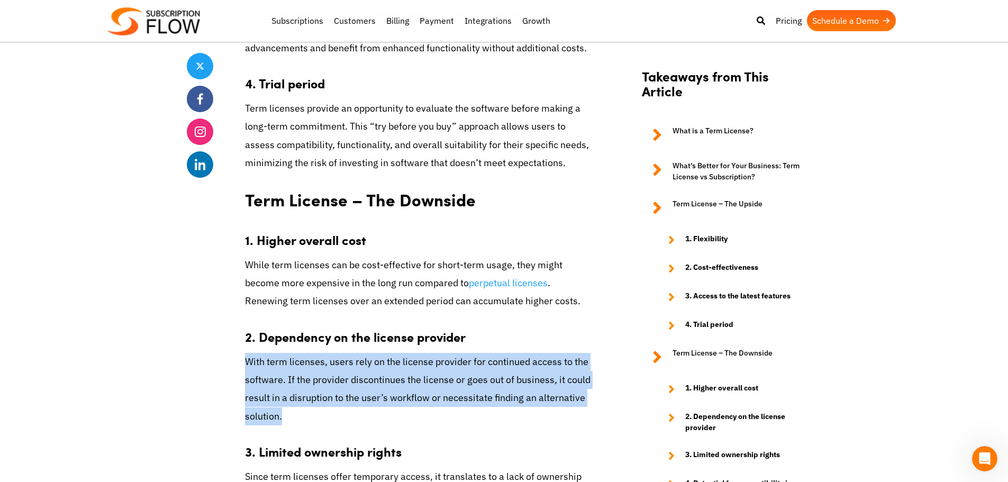
click at [350, 425] on p "With term licenses, users rely on the license provider for continued access to …" at bounding box center [419, 389] width 349 height 73
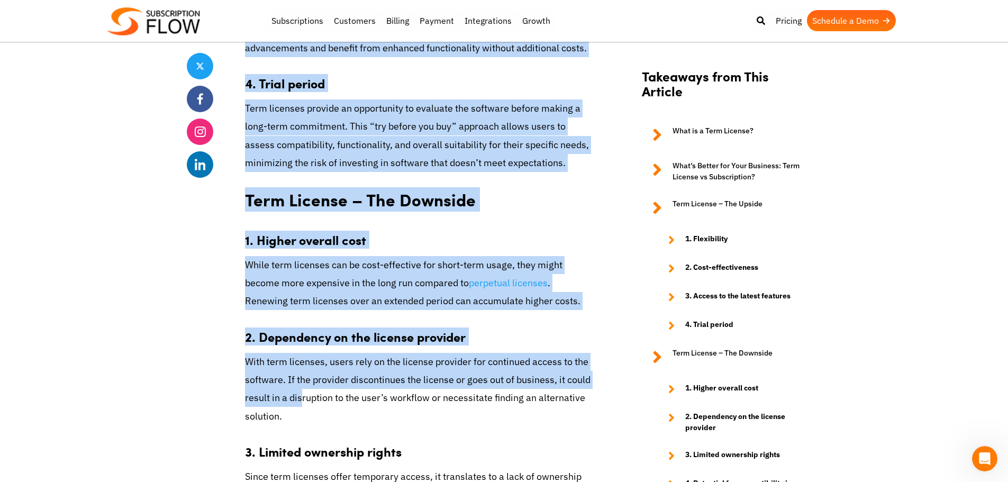
click at [303, 400] on p "With term licenses, users rely on the license provider for continued access to …" at bounding box center [419, 389] width 349 height 73
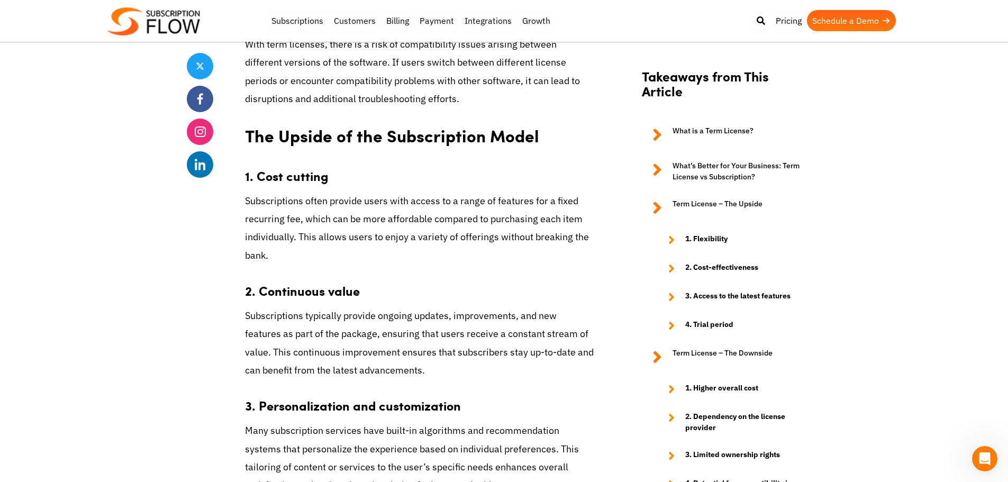
scroll to position [2434, 0]
